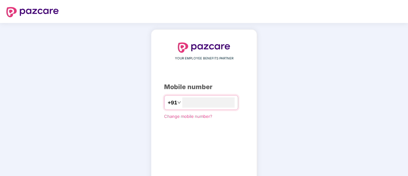
type input "**********"
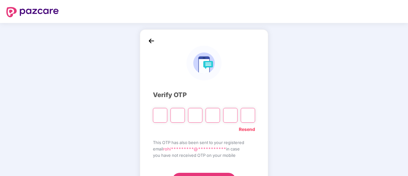
type input "*"
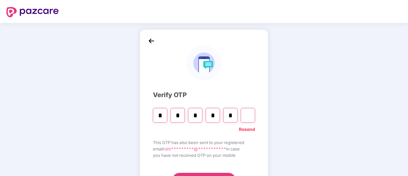
type input "*"
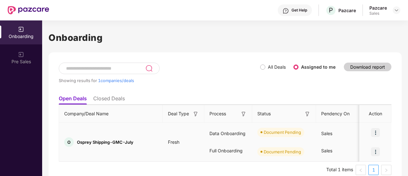
click at [376, 133] on img at bounding box center [375, 132] width 9 height 9
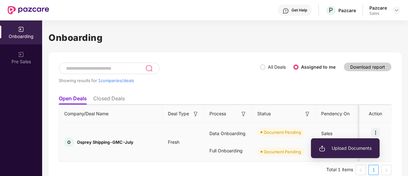
click at [348, 148] on span "Upload Documents" at bounding box center [345, 148] width 53 height 7
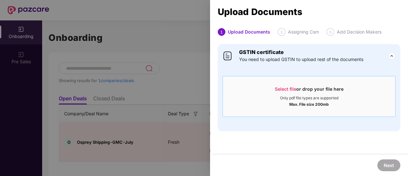
click at [286, 89] on span "Select file" at bounding box center [285, 88] width 21 height 5
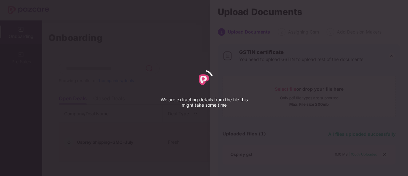
select select "****"
select select "******"
select select "**********"
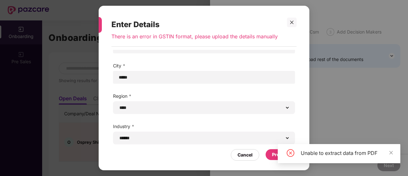
scroll to position [86, 0]
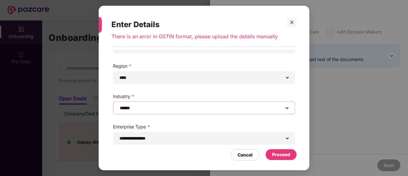
click at [233, 106] on select "**********" at bounding box center [203, 107] width 171 height 5
click at [118, 105] on select "**********" at bounding box center [203, 107] width 171 height 5
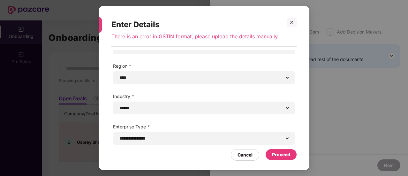
click at [274, 158] on div "Proceed" at bounding box center [281, 154] width 18 height 7
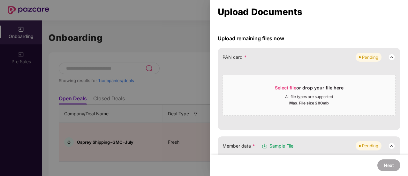
scroll to position [50, 0]
click at [284, 87] on span "Select file" at bounding box center [285, 86] width 21 height 5
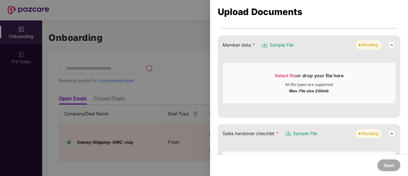
scroll to position [88, 0]
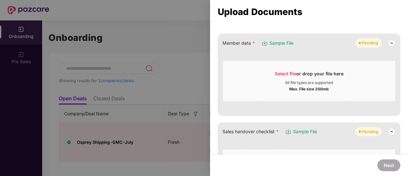
click at [273, 42] on span "Sample File" at bounding box center [281, 43] width 24 height 7
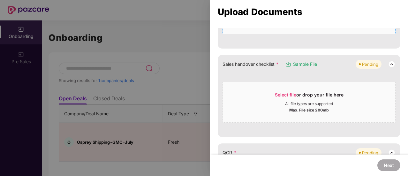
scroll to position [156, 0]
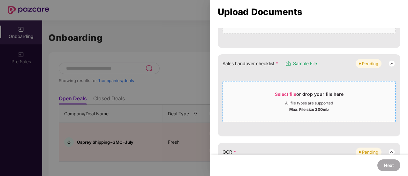
click at [285, 93] on span "Select file" at bounding box center [285, 93] width 21 height 5
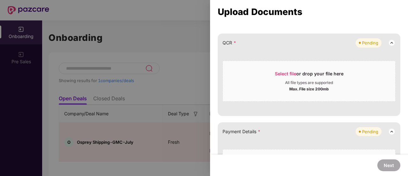
scroll to position [204, 0]
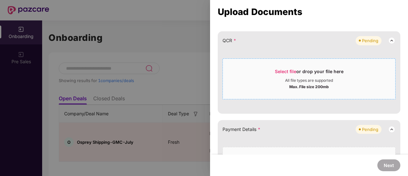
click at [286, 70] on span "Select file" at bounding box center [285, 71] width 21 height 5
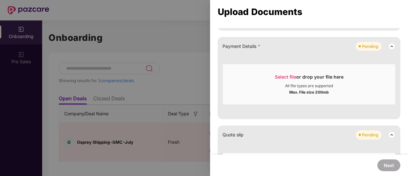
scroll to position [224, 0]
click at [280, 75] on span "Select file" at bounding box center [285, 76] width 21 height 5
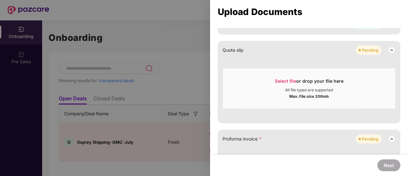
click at [389, 49] on img at bounding box center [392, 50] width 8 height 8
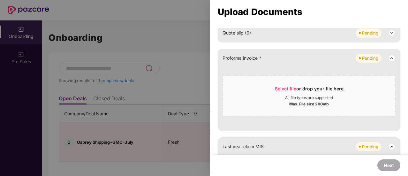
scroll to position [263, 0]
click at [389, 55] on img at bounding box center [392, 58] width 8 height 8
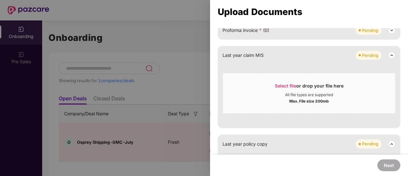
scroll to position [291, 0]
click at [280, 85] on span "Select file" at bounding box center [285, 84] width 21 height 5
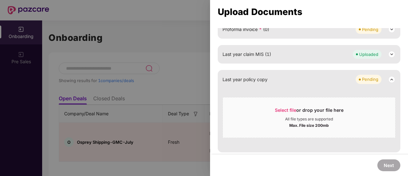
scroll to position [291, 0]
click at [285, 107] on span "Select file" at bounding box center [285, 109] width 21 height 5
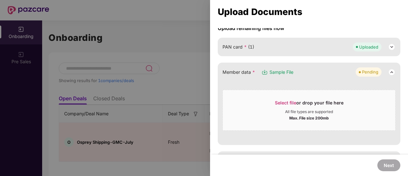
scroll to position [58, 0]
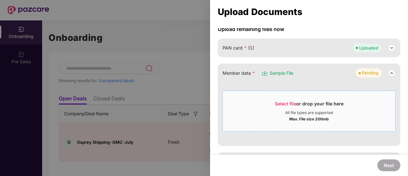
click at [281, 103] on span "Select file" at bounding box center [285, 103] width 21 height 5
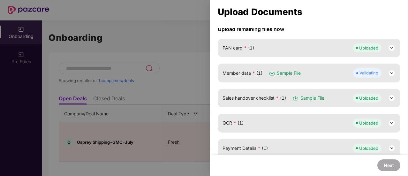
click at [372, 71] on div "Validating" at bounding box center [368, 73] width 19 height 6
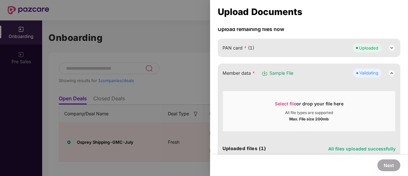
click at [372, 71] on div "Validating" at bounding box center [368, 73] width 19 height 6
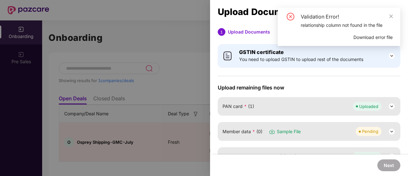
scroll to position [60, 0]
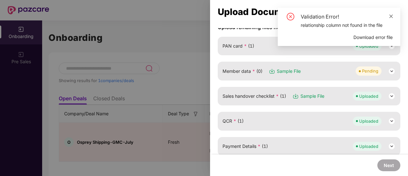
click at [390, 16] on icon "close" at bounding box center [391, 16] width 4 height 4
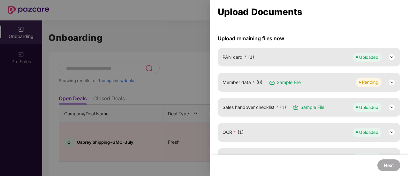
scroll to position [49, 0]
click at [390, 83] on img at bounding box center [392, 83] width 8 height 8
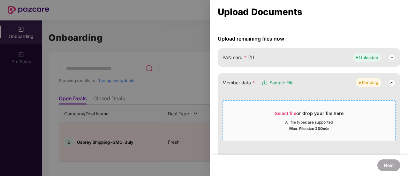
click at [291, 111] on span "Select file" at bounding box center [285, 112] width 21 height 5
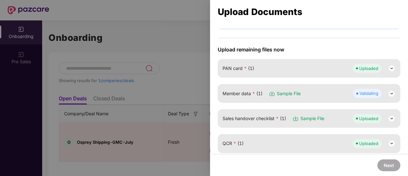
scroll to position [38, 0]
click at [192, 66] on div at bounding box center [204, 88] width 408 height 176
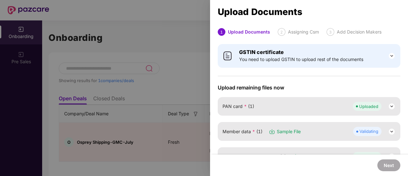
click at [188, 95] on div at bounding box center [204, 88] width 408 height 176
click at [157, 33] on div at bounding box center [204, 88] width 408 height 176
click at [185, 53] on div at bounding box center [204, 88] width 408 height 176
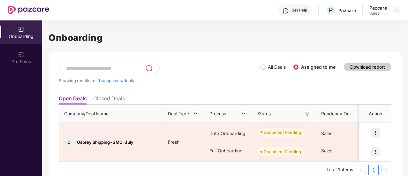
scroll to position [9, 0]
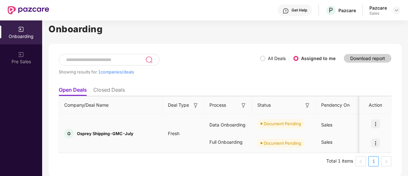
click at [373, 123] on img at bounding box center [375, 123] width 9 height 9
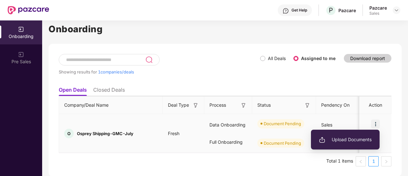
click at [337, 138] on span "Upload Documents" at bounding box center [345, 139] width 53 height 7
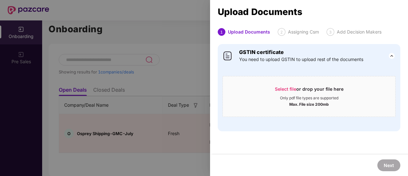
click at [187, 59] on div at bounding box center [204, 88] width 408 height 176
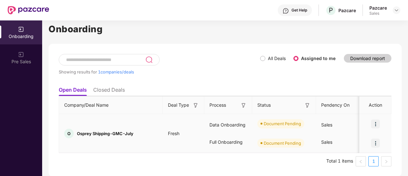
click at [374, 141] on img at bounding box center [375, 142] width 9 height 9
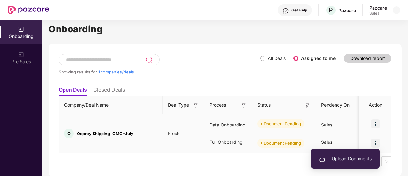
click at [346, 160] on span "Upload Documents" at bounding box center [345, 158] width 53 height 7
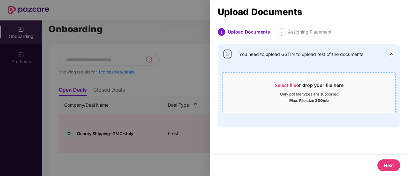
click at [287, 85] on span "Select file" at bounding box center [285, 84] width 21 height 5
click at [287, 84] on span "Select file" at bounding box center [285, 84] width 21 height 5
click at [391, 55] on img at bounding box center [392, 54] width 8 height 8
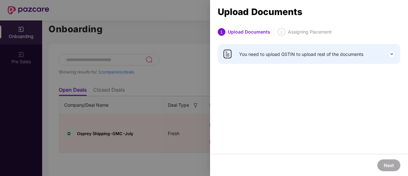
click at [391, 55] on img at bounding box center [392, 54] width 8 height 8
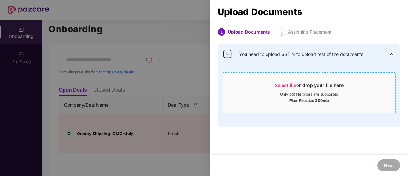
click at [285, 85] on span "Select file" at bounding box center [285, 84] width 21 height 5
click at [183, 54] on div at bounding box center [204, 88] width 408 height 176
click at [389, 54] on img at bounding box center [392, 54] width 8 height 8
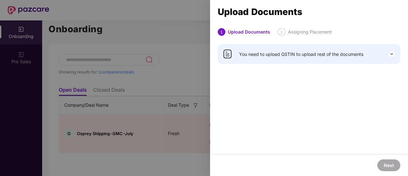
click at [189, 44] on div at bounding box center [204, 88] width 408 height 176
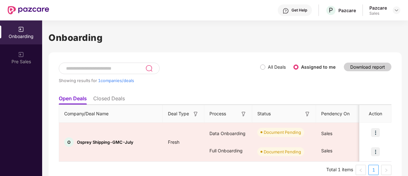
scroll to position [9, 0]
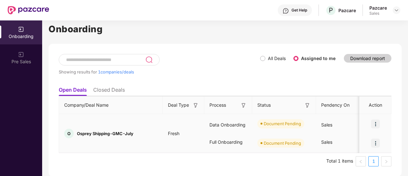
click at [374, 143] on img at bounding box center [375, 142] width 9 height 9
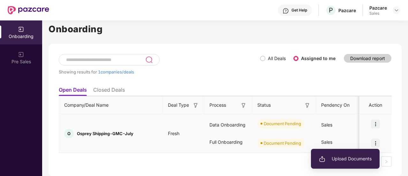
click at [355, 157] on span "Upload Documents" at bounding box center [345, 158] width 53 height 7
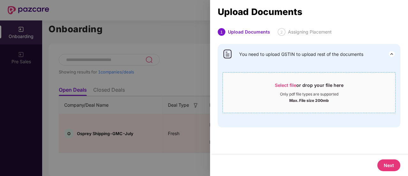
click at [283, 81] on span "Select file or drop your file here Only pdf file types are supported Max. File …" at bounding box center [309, 92] width 172 height 31
click at [201, 64] on div at bounding box center [204, 88] width 408 height 176
